Goal: Contribute content: Contribute content

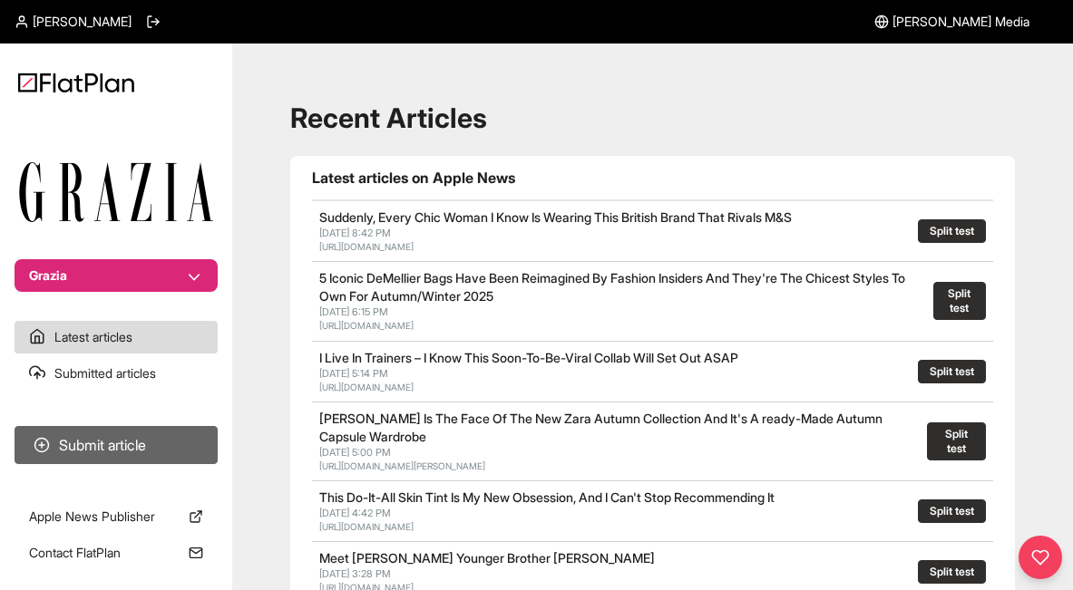
click at [124, 436] on button "Submit article" at bounding box center [116, 445] width 203 height 38
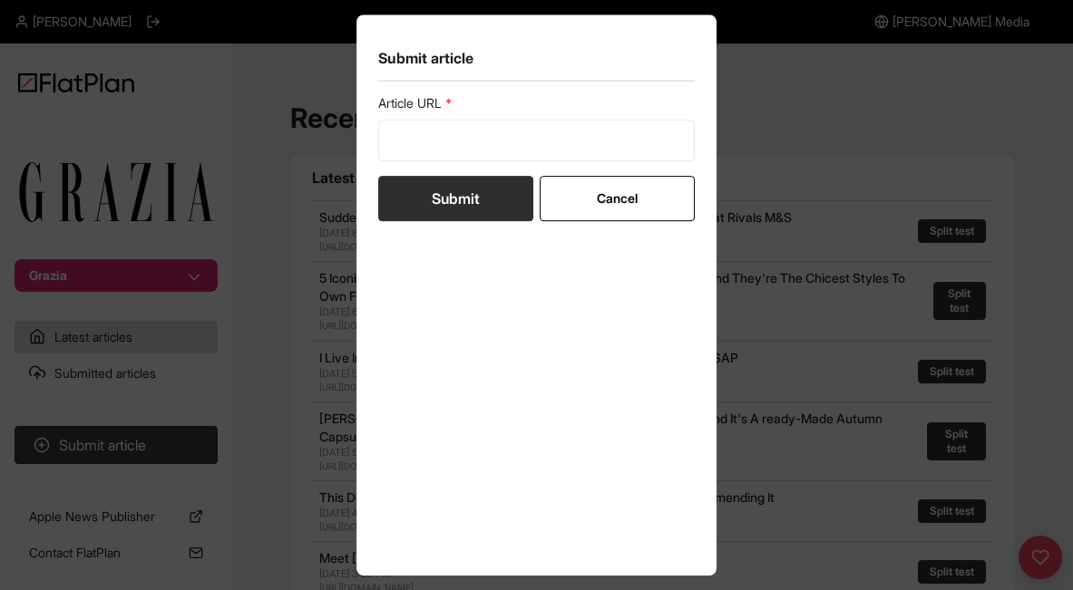
click at [502, 117] on div "Article URL" at bounding box center [536, 127] width 317 height 67
click at [502, 132] on input "url" at bounding box center [536, 141] width 317 height 42
paste input "https://graziadaily.co.uk/beauty-hair/skin/best-beauty-advent-calendars/"
click at [479, 147] on input "https://graziadaily.co.uk/fashion/shopping/what-to-buy-at-marks-and-spencer/" at bounding box center [536, 141] width 317 height 42
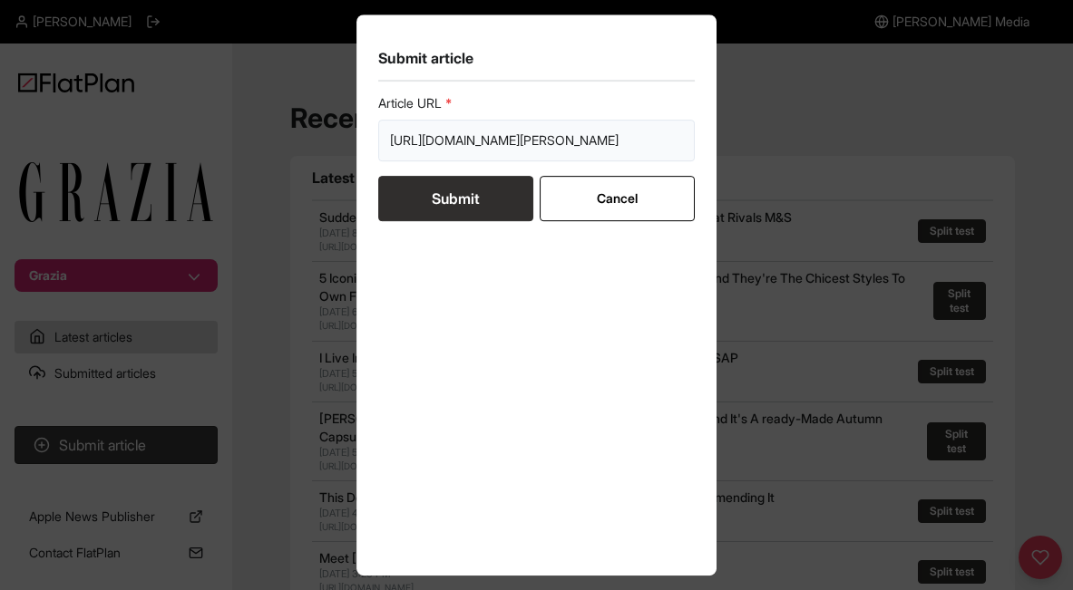
click at [479, 147] on input "https://graziadaily.co.uk/fashion/shopping/what-to-buy-at-marks-and-spencer/" at bounding box center [536, 141] width 317 height 42
paste input "beauty-hair/skin/best-beauty-advent-calendars"
type input "https://graziadaily.co.uk/beauty-hair/skin/best-beauty-advent-calendars/"
click at [429, 196] on button "Submit" at bounding box center [455, 198] width 155 height 45
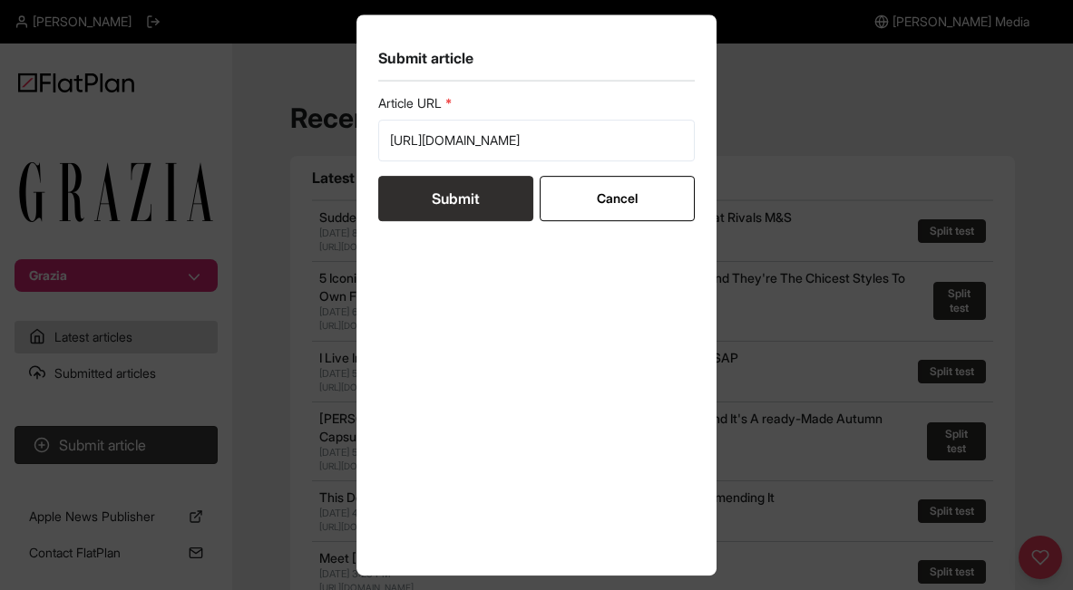
scroll to position [0, 0]
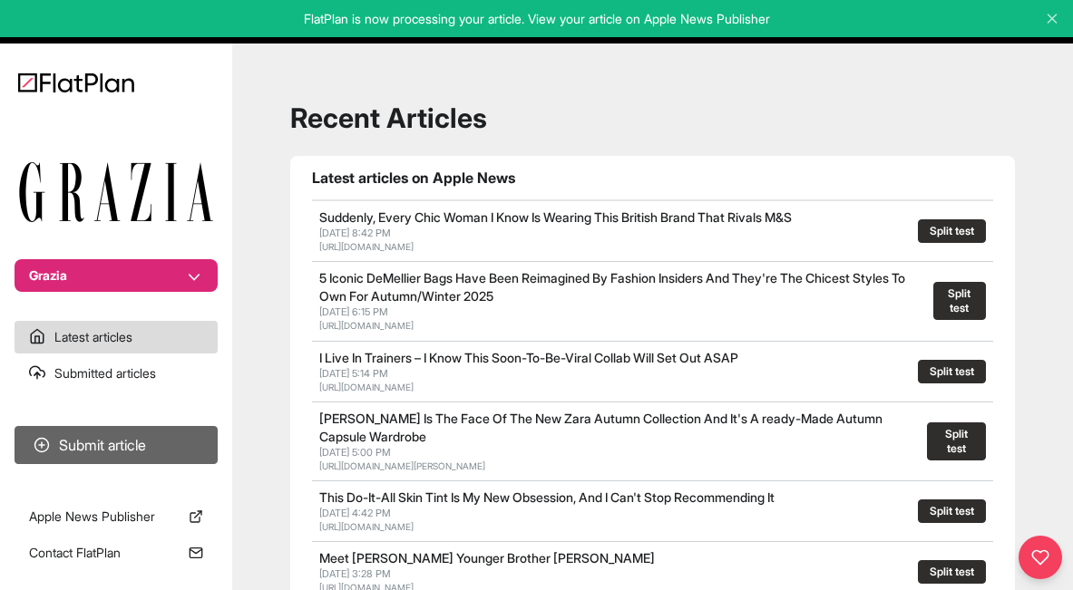
click at [117, 446] on button "Submit article" at bounding box center [116, 445] width 203 height 38
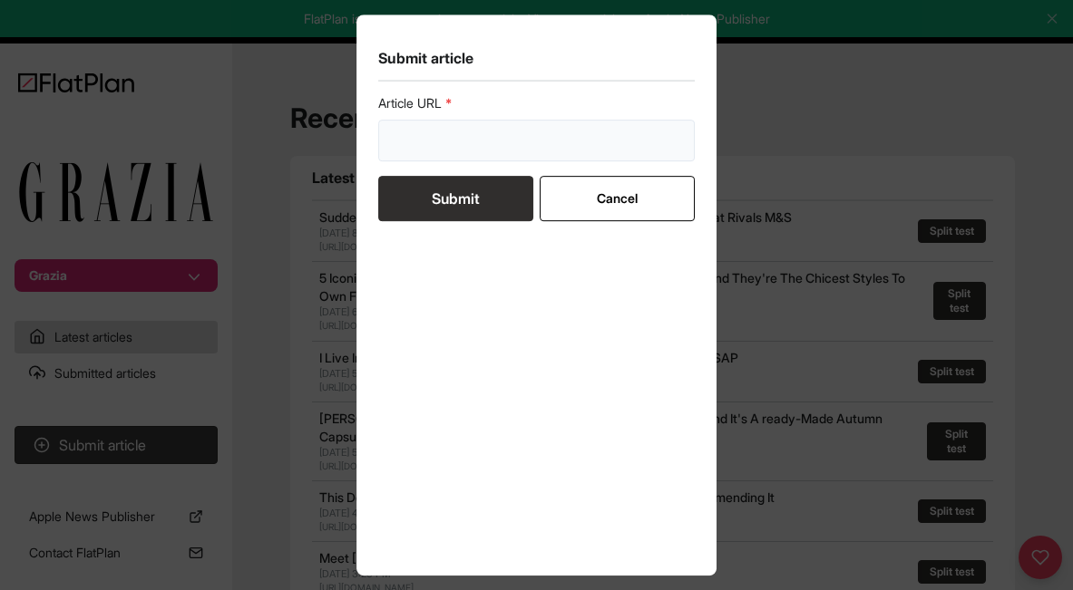
click at [466, 140] on input "url" at bounding box center [536, 141] width 317 height 42
paste input "https://graziadaily.co.uk/fashion/shopping/next-what-to-buy-new-in/"
type input "https://graziadaily.co.uk/fashion/shopping/next-what-to-buy-new-in/"
click at [474, 203] on button "Submit" at bounding box center [455, 198] width 155 height 45
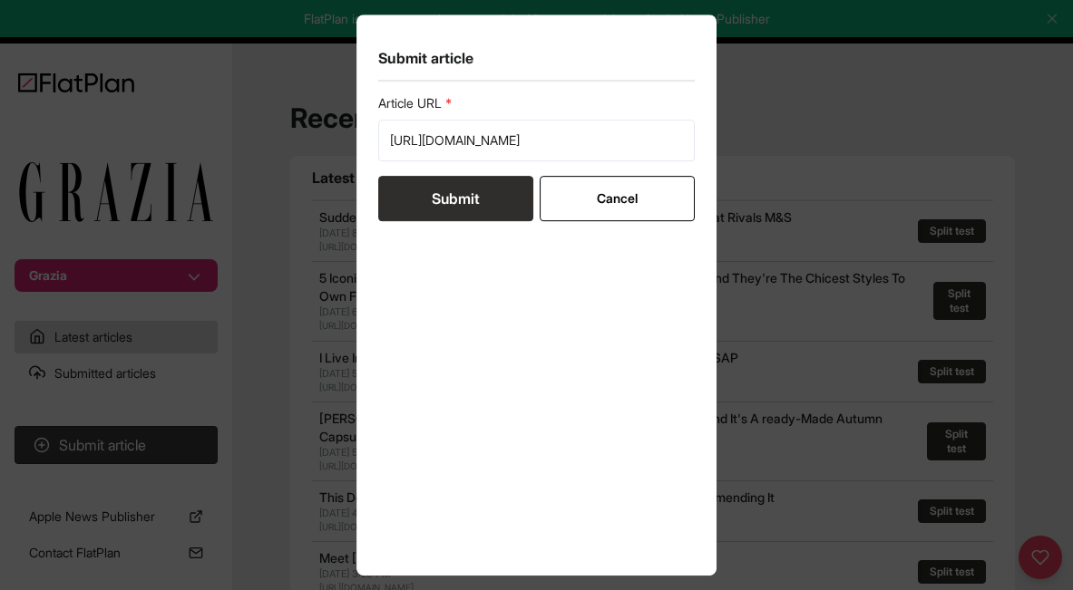
scroll to position [0, 0]
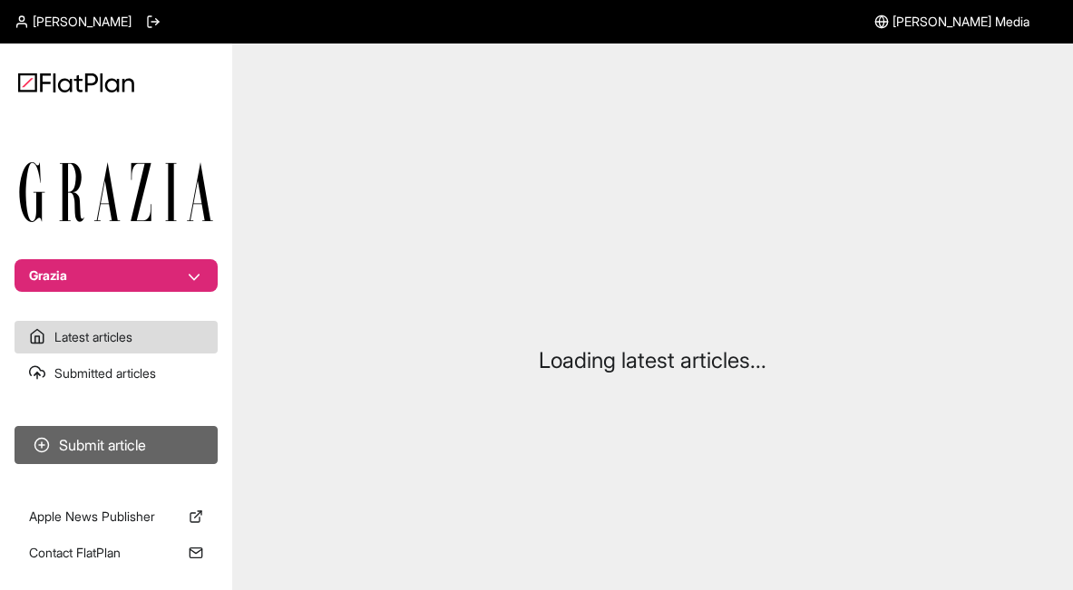
click at [152, 443] on button "Submit article" at bounding box center [116, 445] width 203 height 38
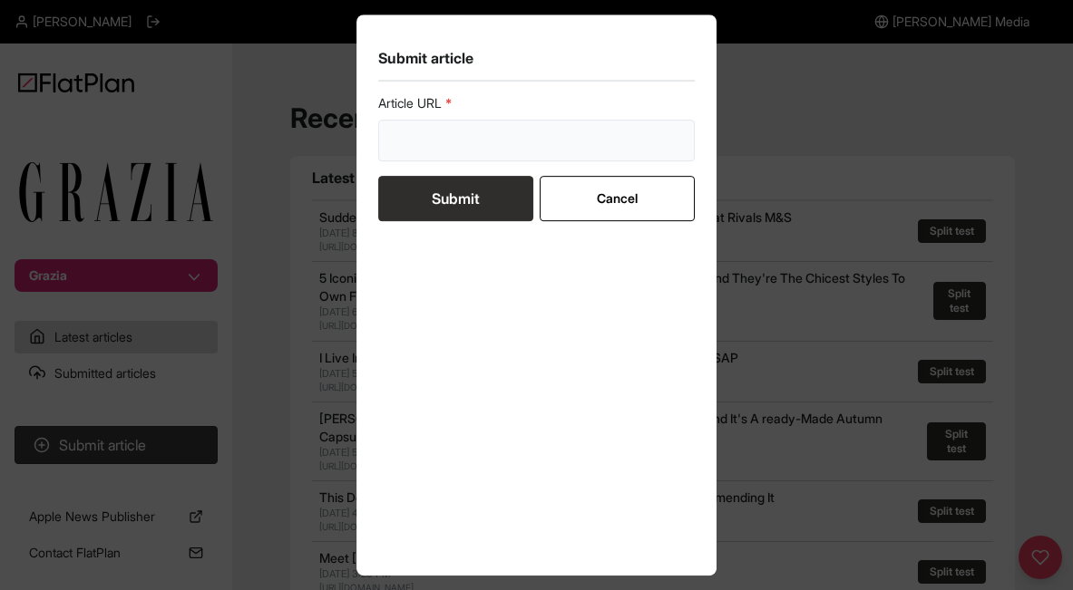
click at [472, 149] on input "url" at bounding box center [536, 141] width 317 height 42
paste input "[URL][DOMAIN_NAME]"
type input "[URL][DOMAIN_NAME]"
click at [475, 207] on button "Submit" at bounding box center [455, 198] width 155 height 45
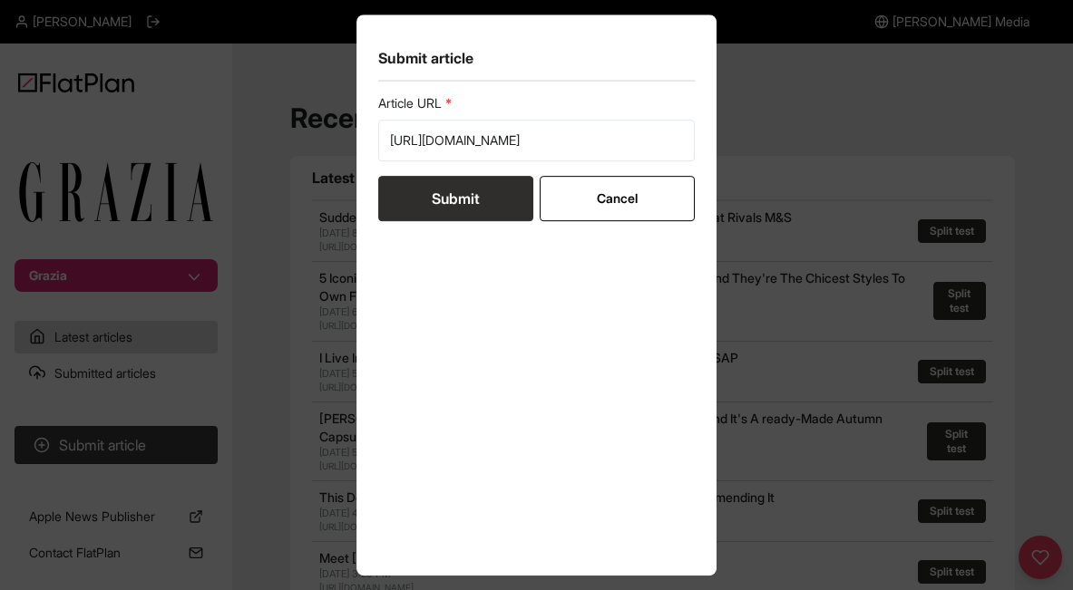
scroll to position [0, 0]
